Goal: Information Seeking & Learning: Find specific fact

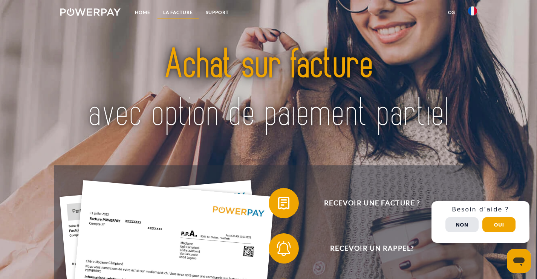
click at [185, 11] on link "LA FACTURE" at bounding box center [178, 13] width 43 height 14
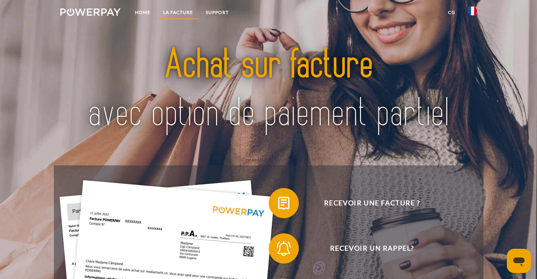
click at [185, 11] on link "LA FACTURE" at bounding box center [178, 13] width 43 height 14
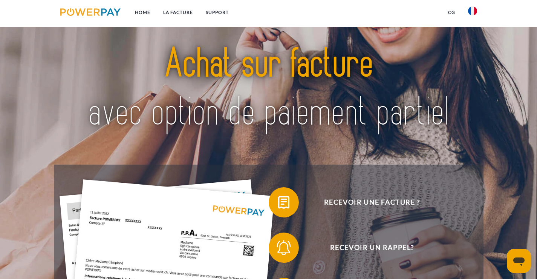
scroll to position [520, 0]
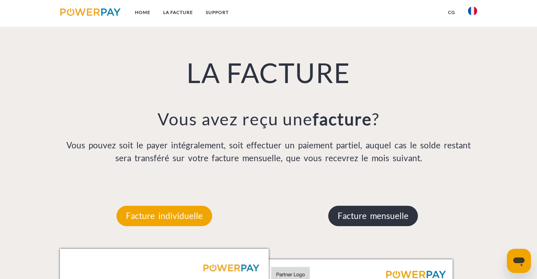
click at [359, 218] on p "Facture mensuelle" at bounding box center [373, 215] width 90 height 20
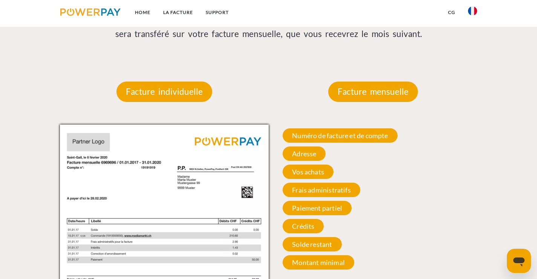
scroll to position [595, 0]
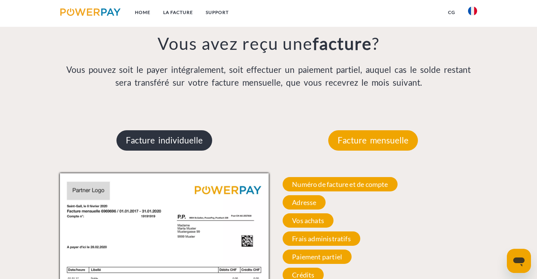
click at [164, 141] on p "Facture individuelle" at bounding box center [165, 140] width 96 height 20
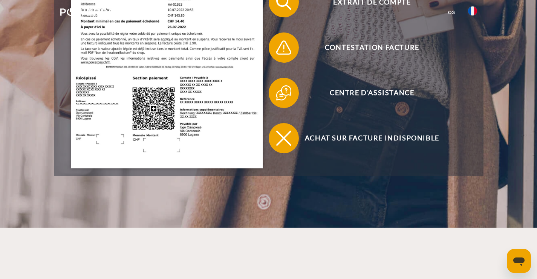
scroll to position [0, 0]
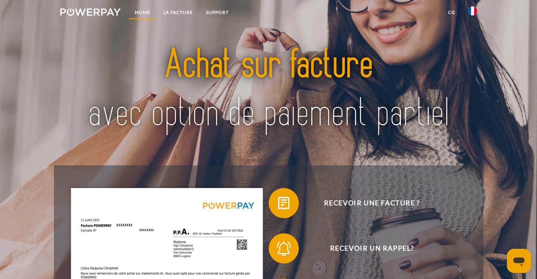
click at [141, 11] on link "Home" at bounding box center [143, 13] width 28 height 14
click at [179, 12] on link "LA FACTURE" at bounding box center [178, 13] width 43 height 14
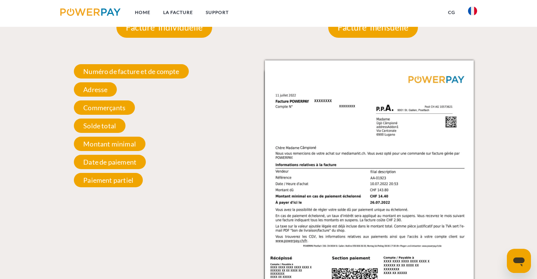
scroll to position [708, 0]
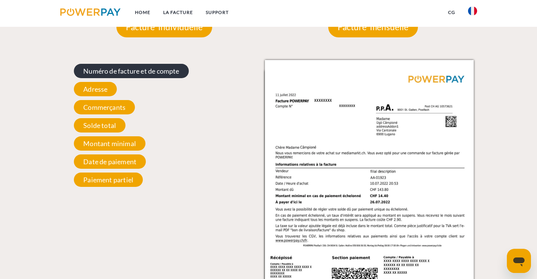
click at [151, 72] on span "Numéro de facture et de compte" at bounding box center [131, 71] width 115 height 14
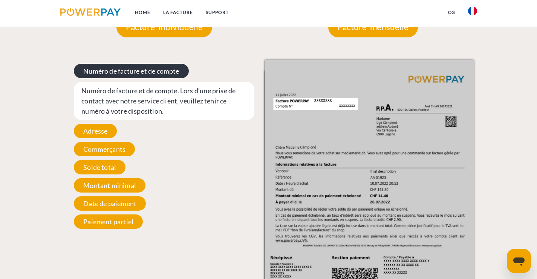
click at [151, 72] on span "Numéro de facture et de compte" at bounding box center [131, 71] width 115 height 14
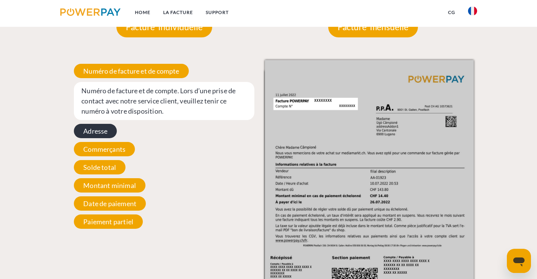
click at [101, 130] on span "Adresse" at bounding box center [95, 131] width 43 height 14
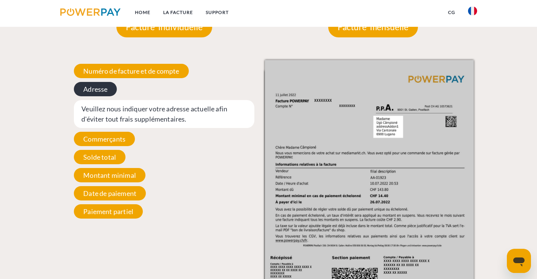
click at [101, 130] on div "Numéro de facture et de compte Numéro de facture et de compte. Lors d’une prise…" at bounding box center [164, 141] width 209 height 162
click at [110, 157] on span "Solde total" at bounding box center [100, 157] width 52 height 14
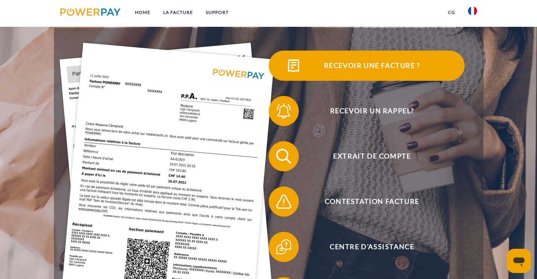
scroll to position [151, 0]
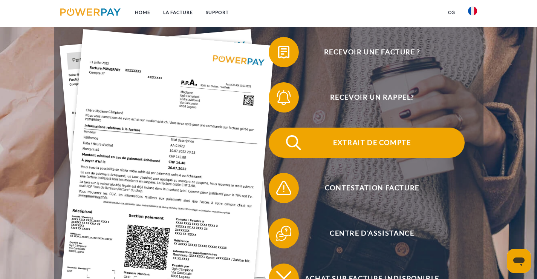
click at [365, 144] on span "Extrait de compte" at bounding box center [372, 142] width 185 height 30
